Goal: Navigation & Orientation: Understand site structure

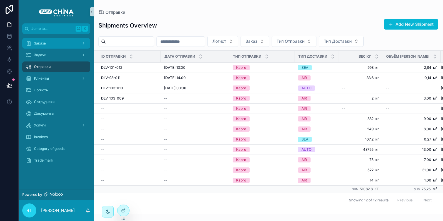
click at [65, 48] on link "Заказы" at bounding box center [56, 43] width 68 height 11
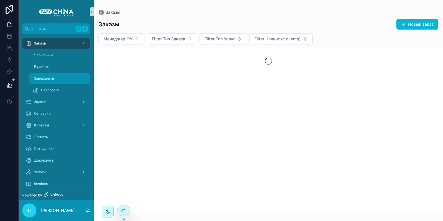
click at [64, 82] on div "Завершены" at bounding box center [60, 78] width 54 height 9
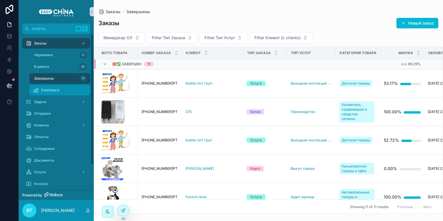
click at [51, 90] on span "Dashboard" at bounding box center [50, 90] width 18 height 5
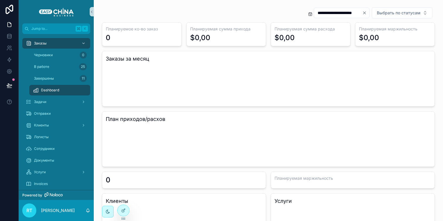
click at [362, 14] on icon "Clear" at bounding box center [364, 13] width 5 height 5
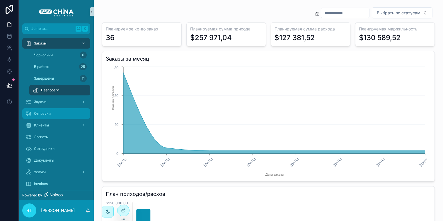
click at [55, 118] on div "Отправки" at bounding box center [56, 113] width 61 height 9
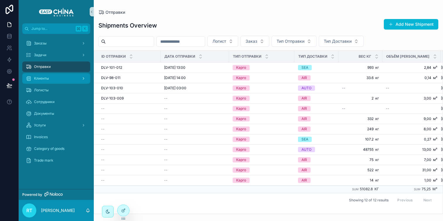
click at [68, 78] on div "Клиенты" at bounding box center [56, 78] width 61 height 9
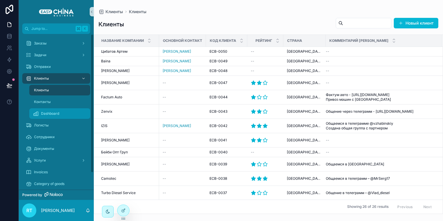
click at [62, 112] on div "Dashboard" at bounding box center [60, 113] width 54 height 9
